Goal: Check status: Check status

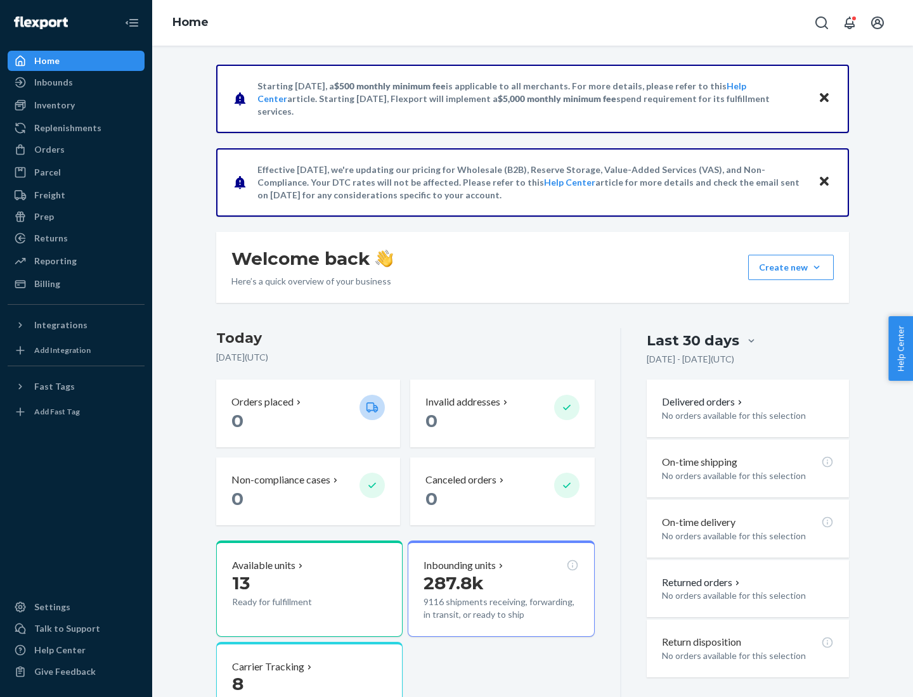
click at [816, 267] on button "Create new Create new inbound Create new order Create new product" at bounding box center [791, 267] width 86 height 25
click at [53, 82] on div "Inbounds" at bounding box center [53, 82] width 39 height 13
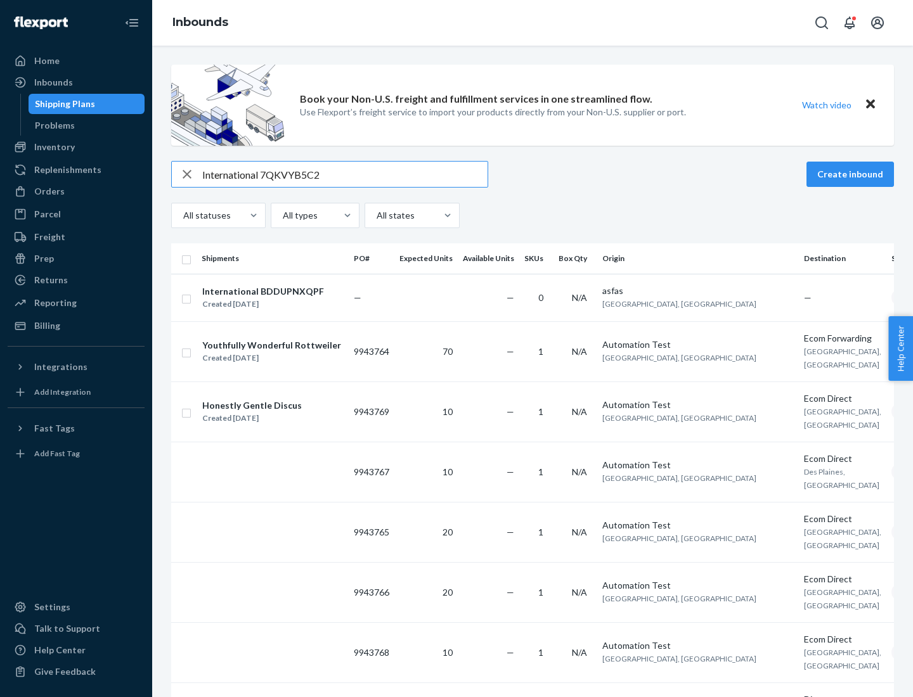
type input "International 7QKVYB5C29"
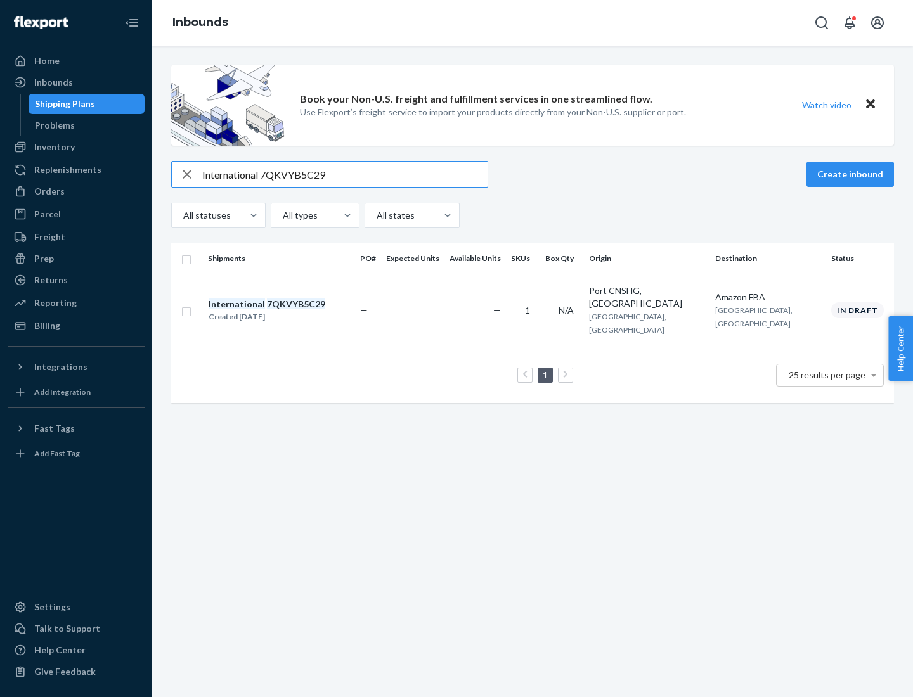
click at [288, 311] on div "Created [DATE]" at bounding box center [266, 317] width 117 height 13
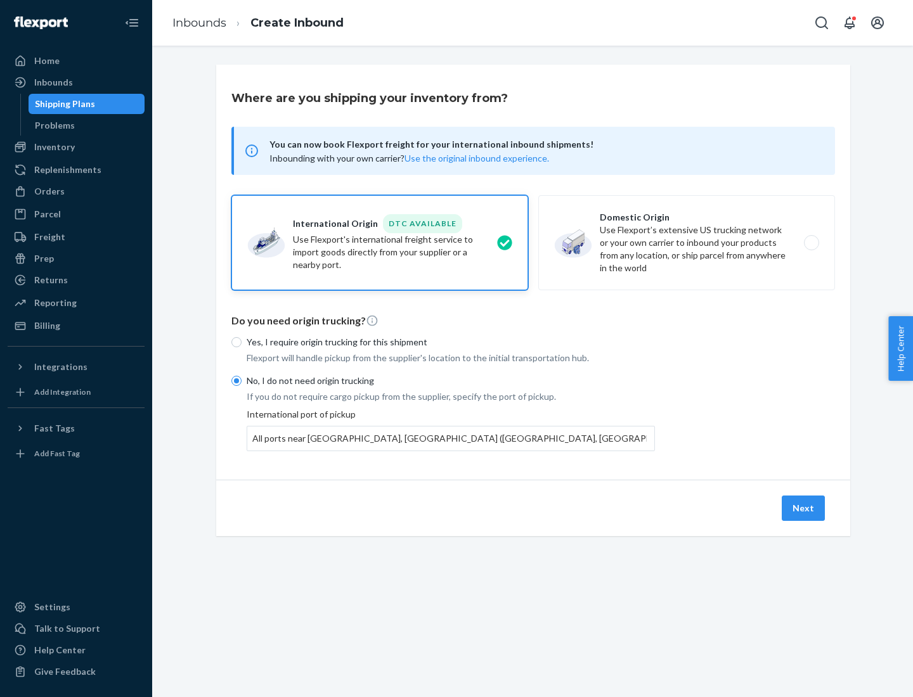
click at [804, 508] on button "Next" at bounding box center [802, 508] width 43 height 25
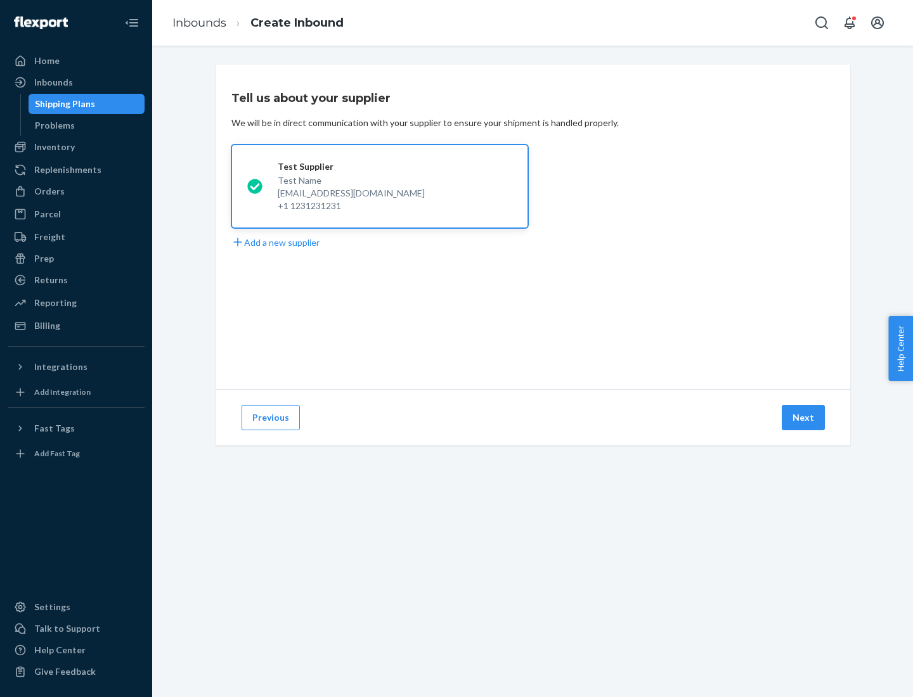
click at [804, 418] on button "Next" at bounding box center [802, 417] width 43 height 25
